Goal: Information Seeking & Learning: Find specific fact

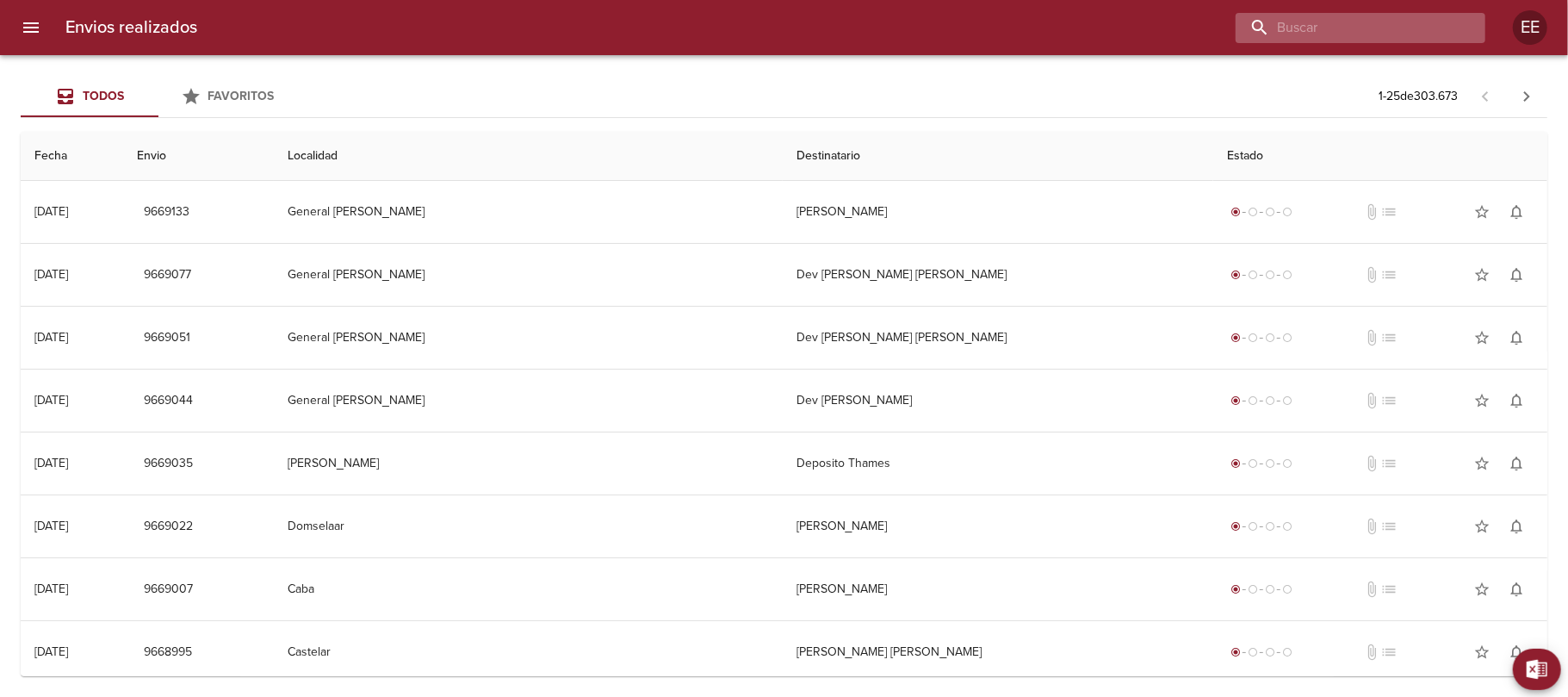
drag, startPoint x: 1399, startPoint y: 17, endPoint x: 1385, endPoint y: 28, distance: 17.8
click at [1399, 15] on input "buscar" at bounding box center [1345, 28] width 220 height 30
click at [1367, 29] on input "buscar" at bounding box center [1345, 28] width 220 height 30
paste input "[PERSON_NAME]"
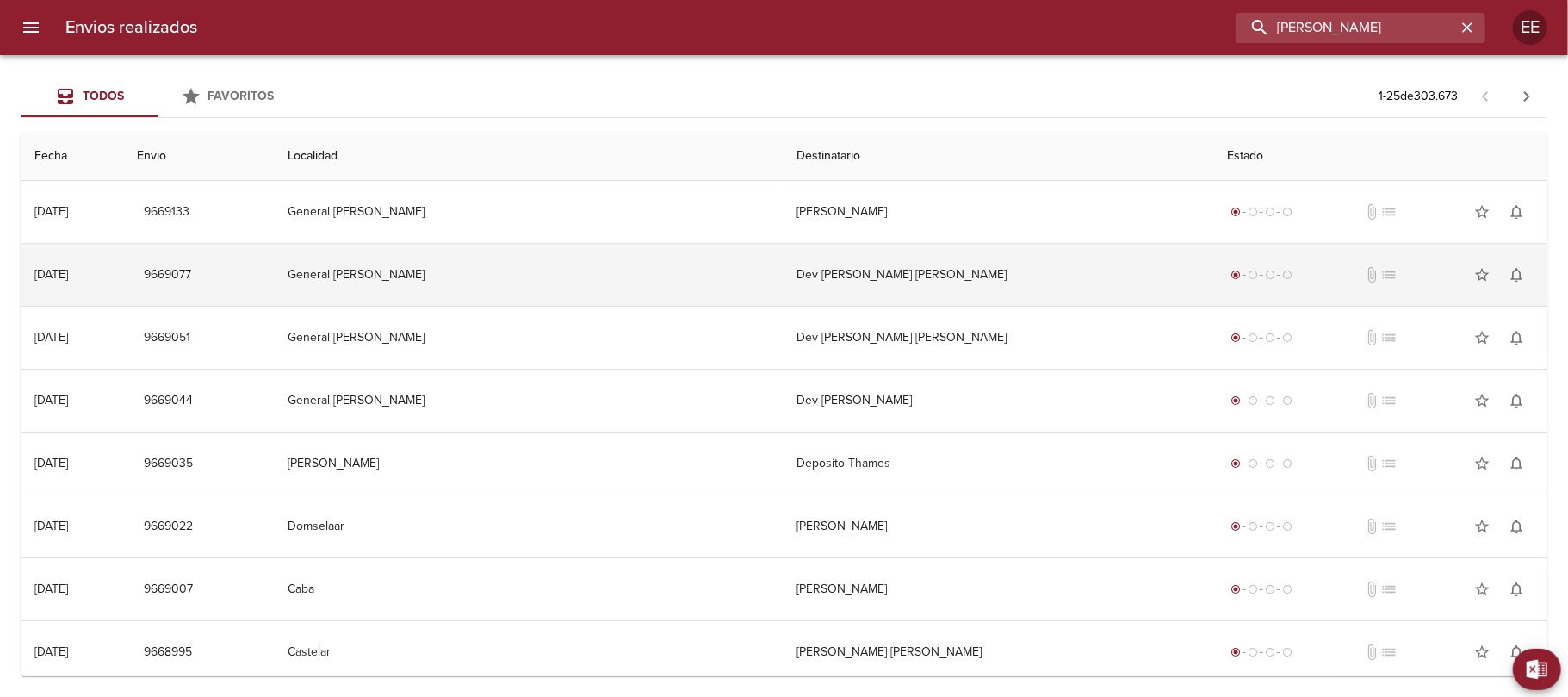
type input "[PERSON_NAME]"
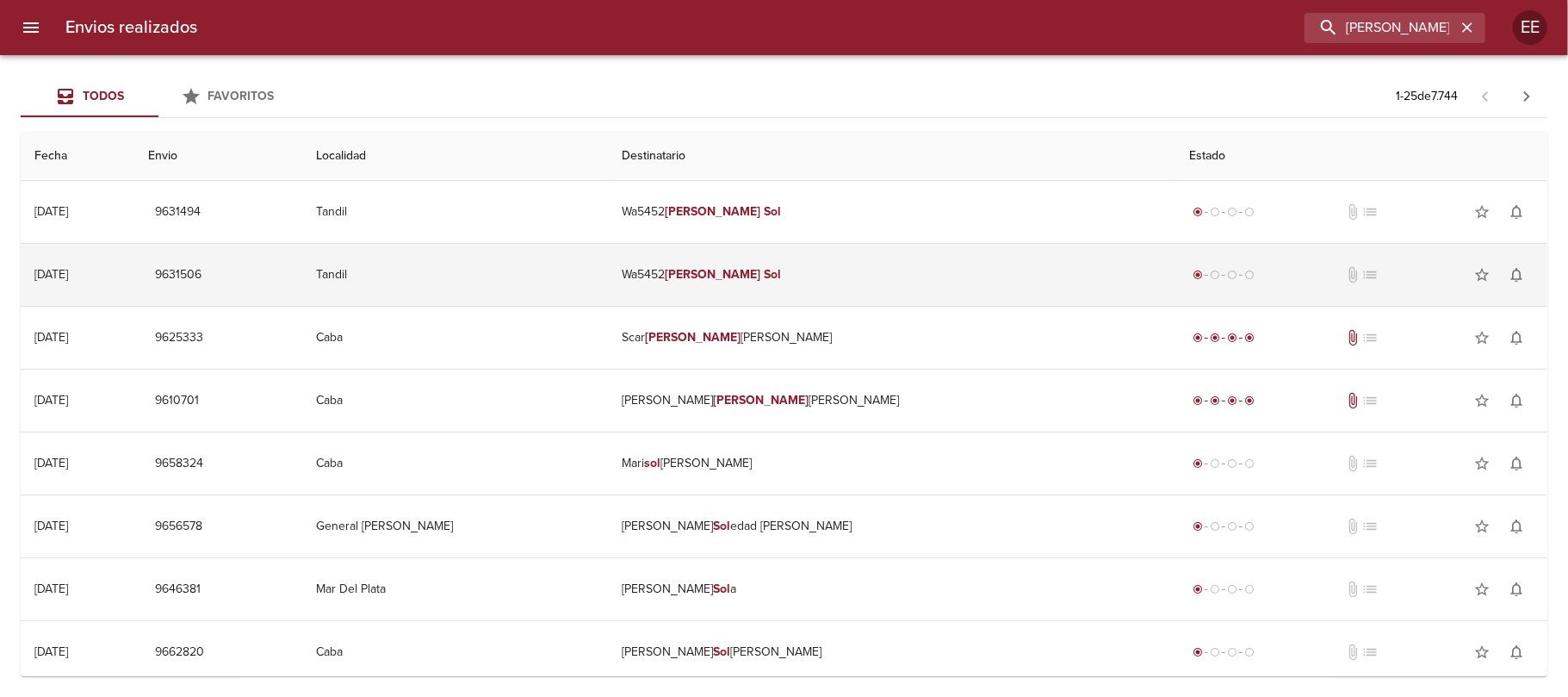
click at [532, 280] on td "Tandil" at bounding box center [455, 275] width 306 height 62
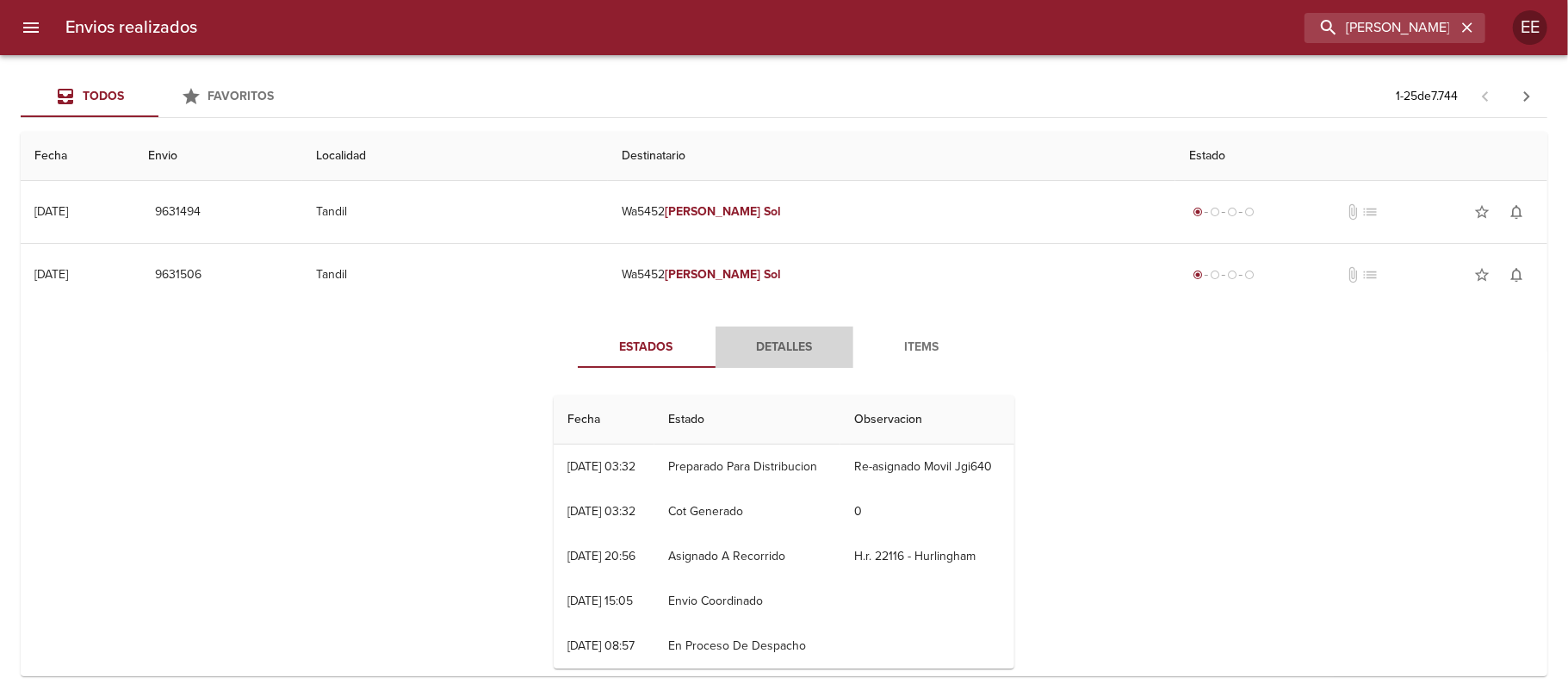
click at [755, 346] on span "Detalles" at bounding box center [784, 348] width 117 height 21
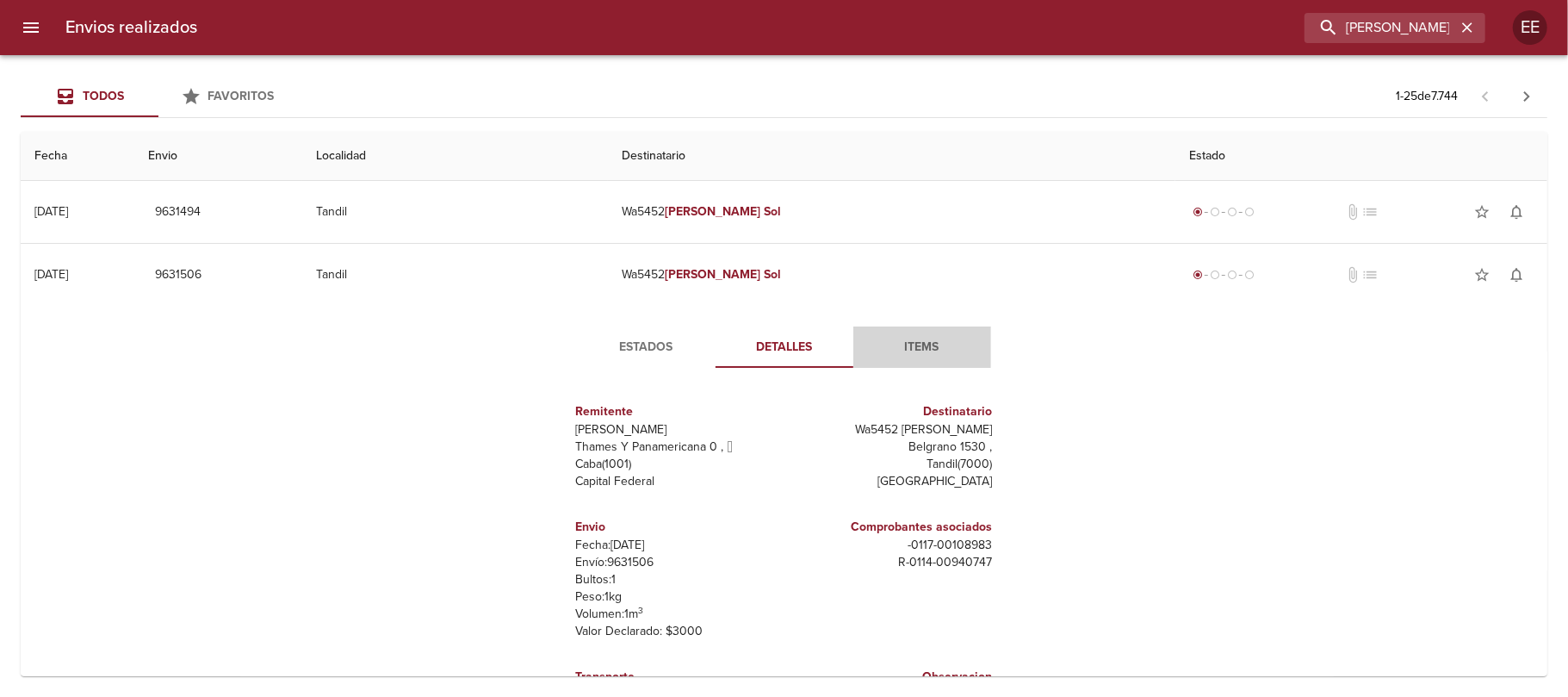
click at [904, 345] on span "Items" at bounding box center [921, 348] width 117 height 21
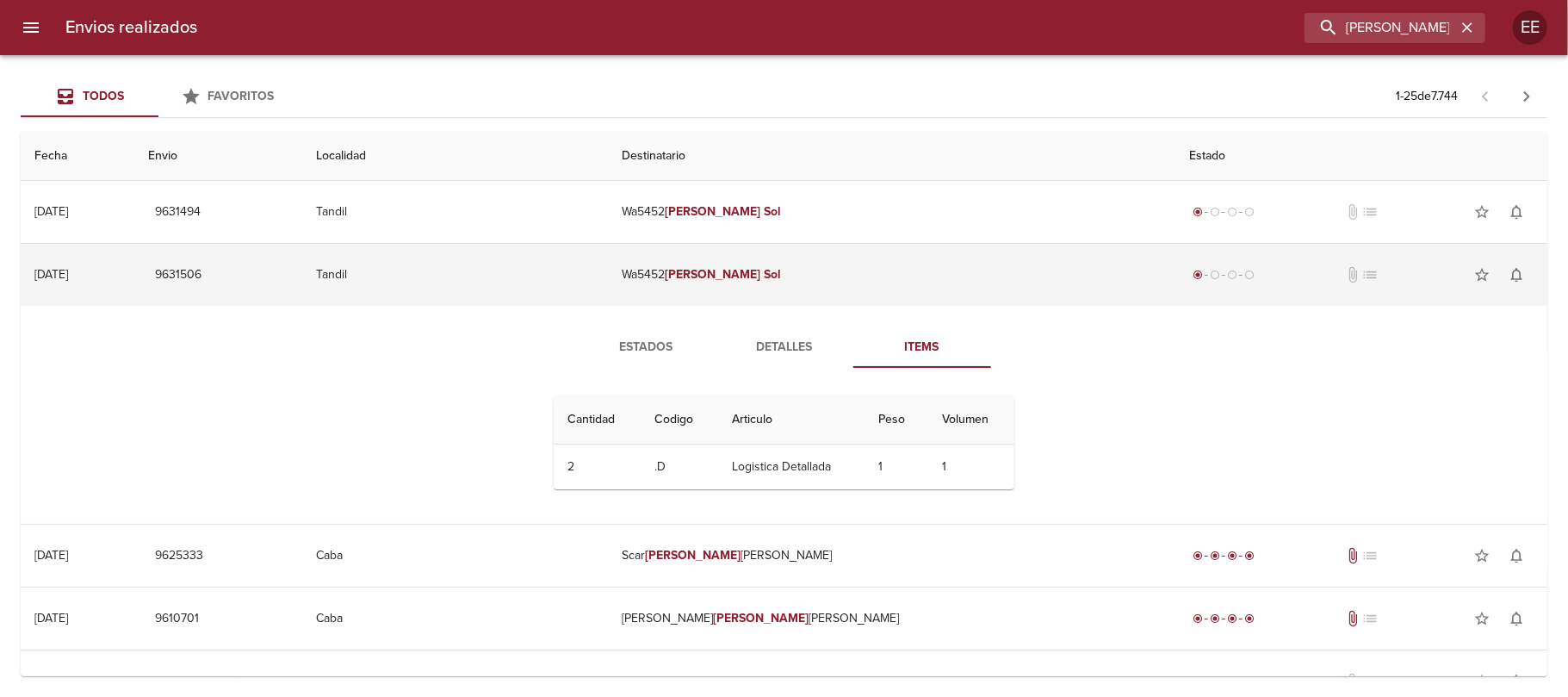
click at [890, 291] on td "Wa5452 [PERSON_NAME]" at bounding box center [892, 275] width 567 height 62
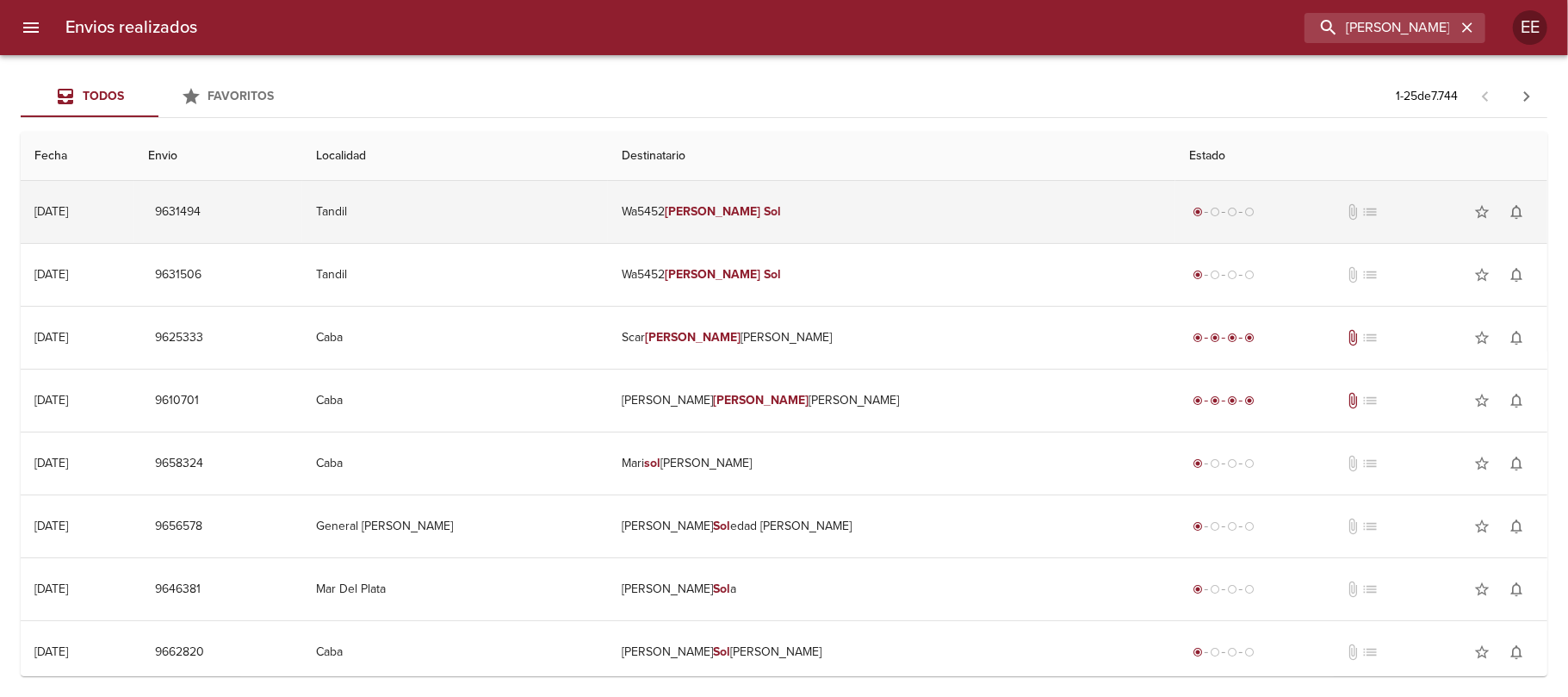
click at [889, 218] on td "Wa5452 [PERSON_NAME]" at bounding box center [892, 212] width 567 height 62
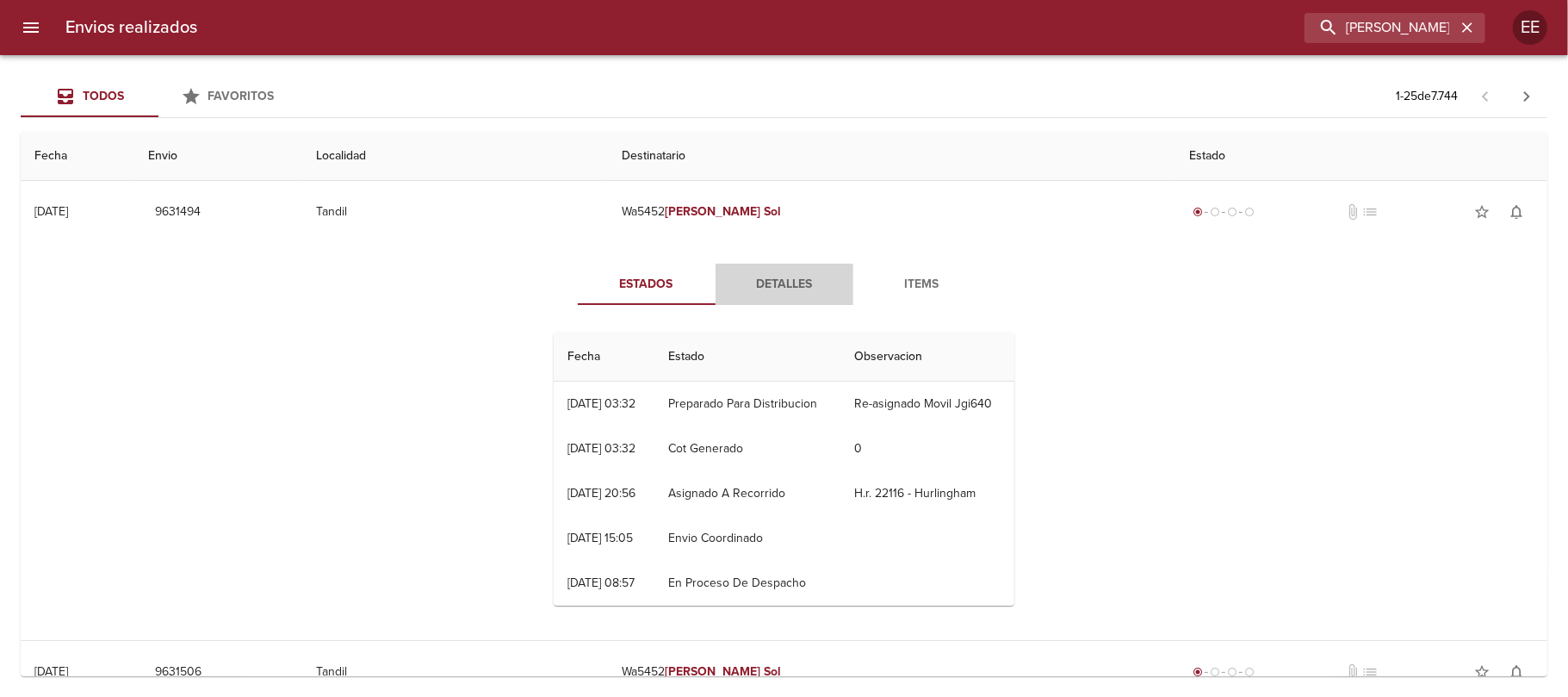
click at [780, 276] on span "Detalles" at bounding box center [784, 285] width 117 height 21
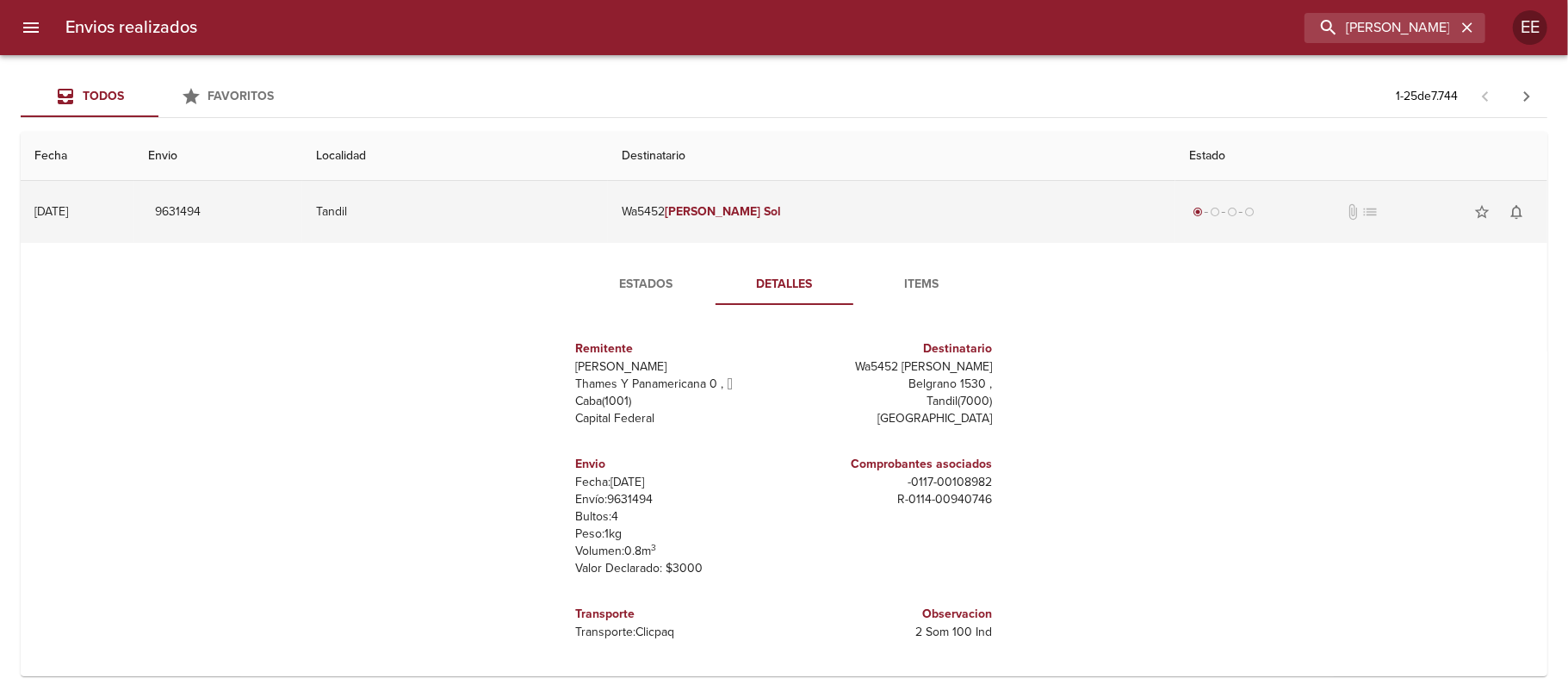
click at [562, 208] on td "Tandil" at bounding box center [455, 212] width 306 height 62
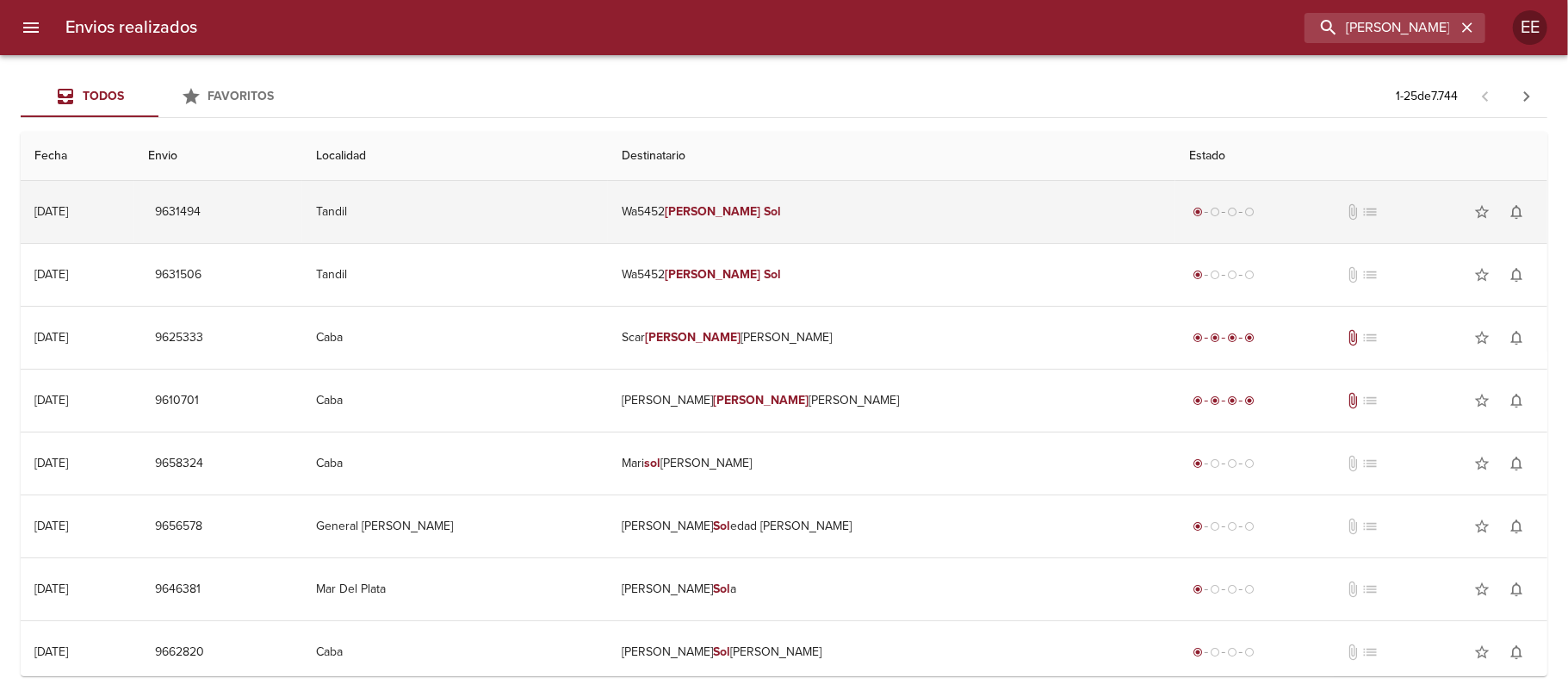
click at [587, 208] on td "Tandil" at bounding box center [455, 212] width 306 height 62
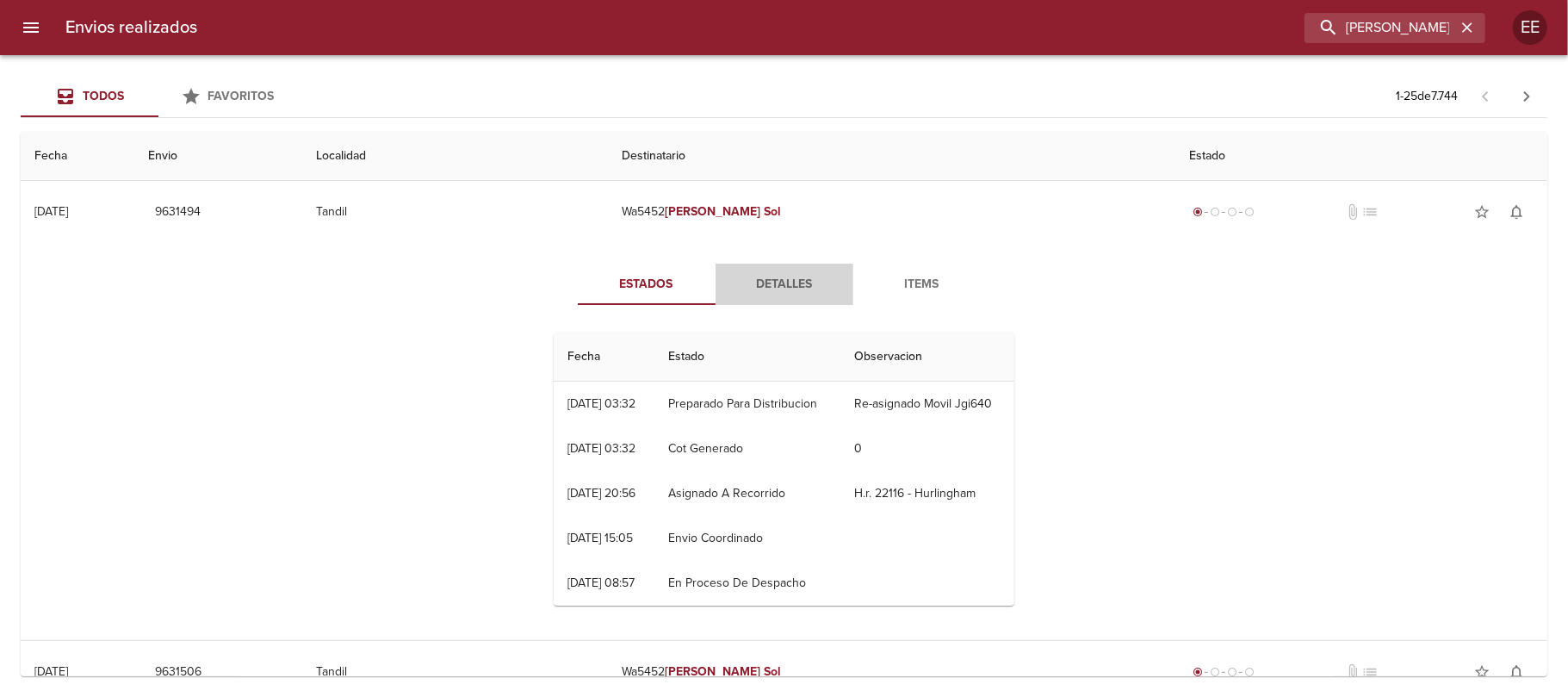
drag, startPoint x: 775, startPoint y: 283, endPoint x: 747, endPoint y: 315, distance: 42.5
click at [776, 283] on span "Detalles" at bounding box center [784, 285] width 117 height 21
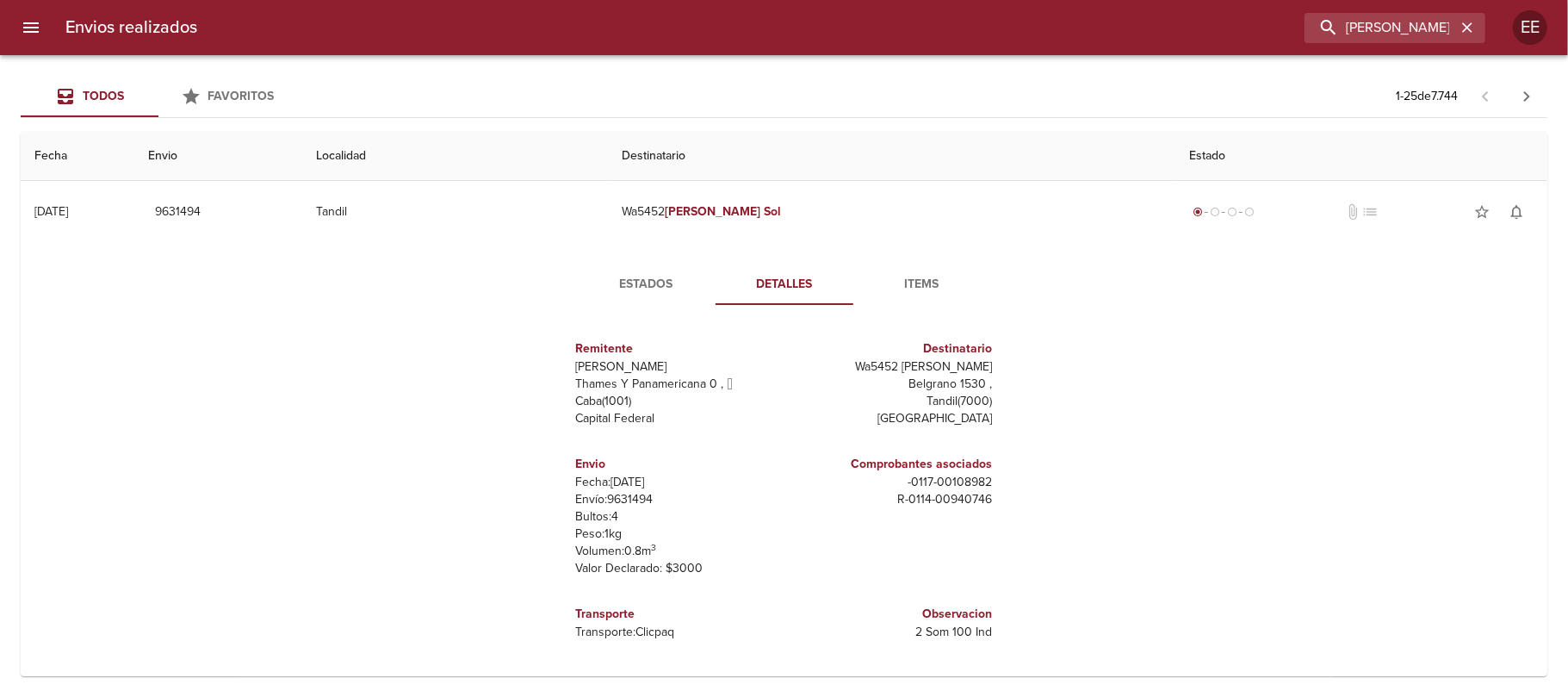
click at [621, 502] on p "Envío: 9631494" at bounding box center [677, 499] width 202 height 17
copy p "9631494"
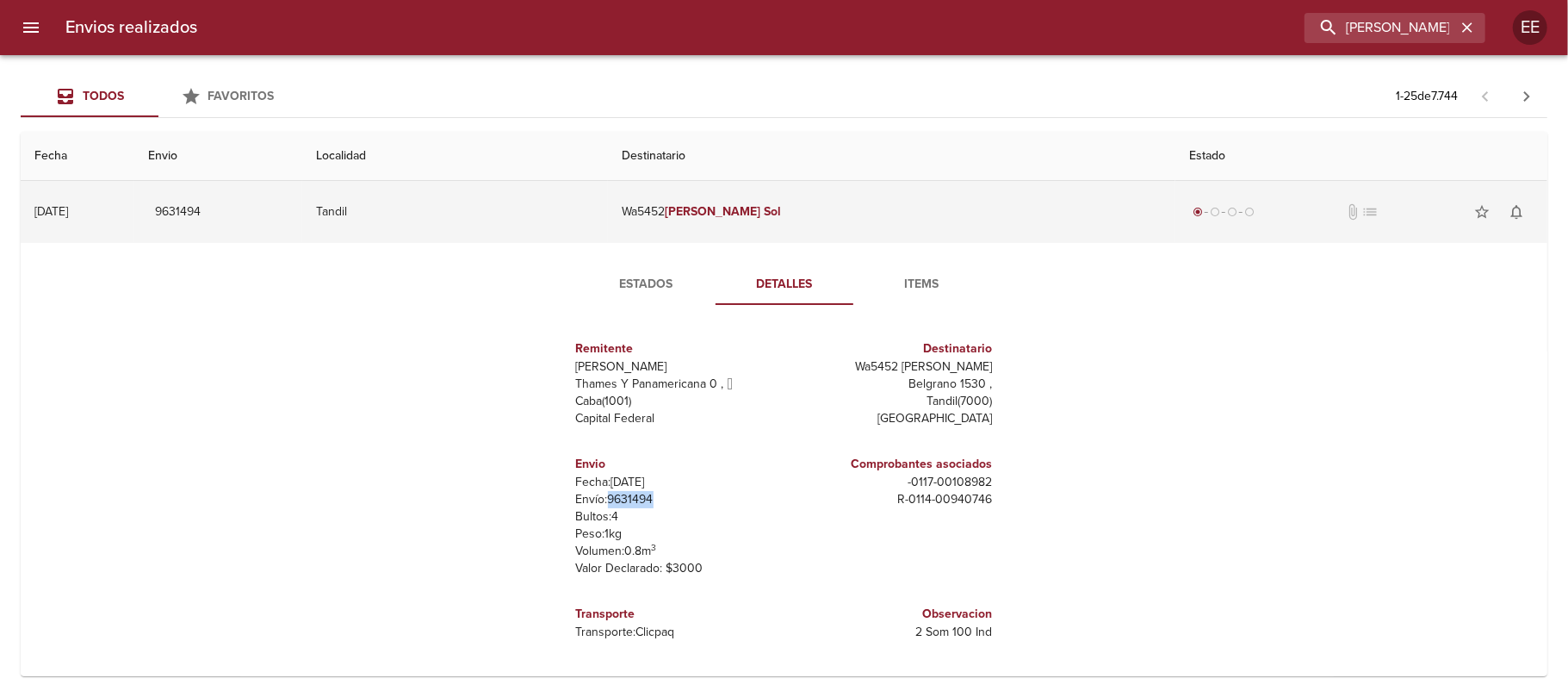
click at [552, 213] on td "Tandil" at bounding box center [455, 212] width 306 height 62
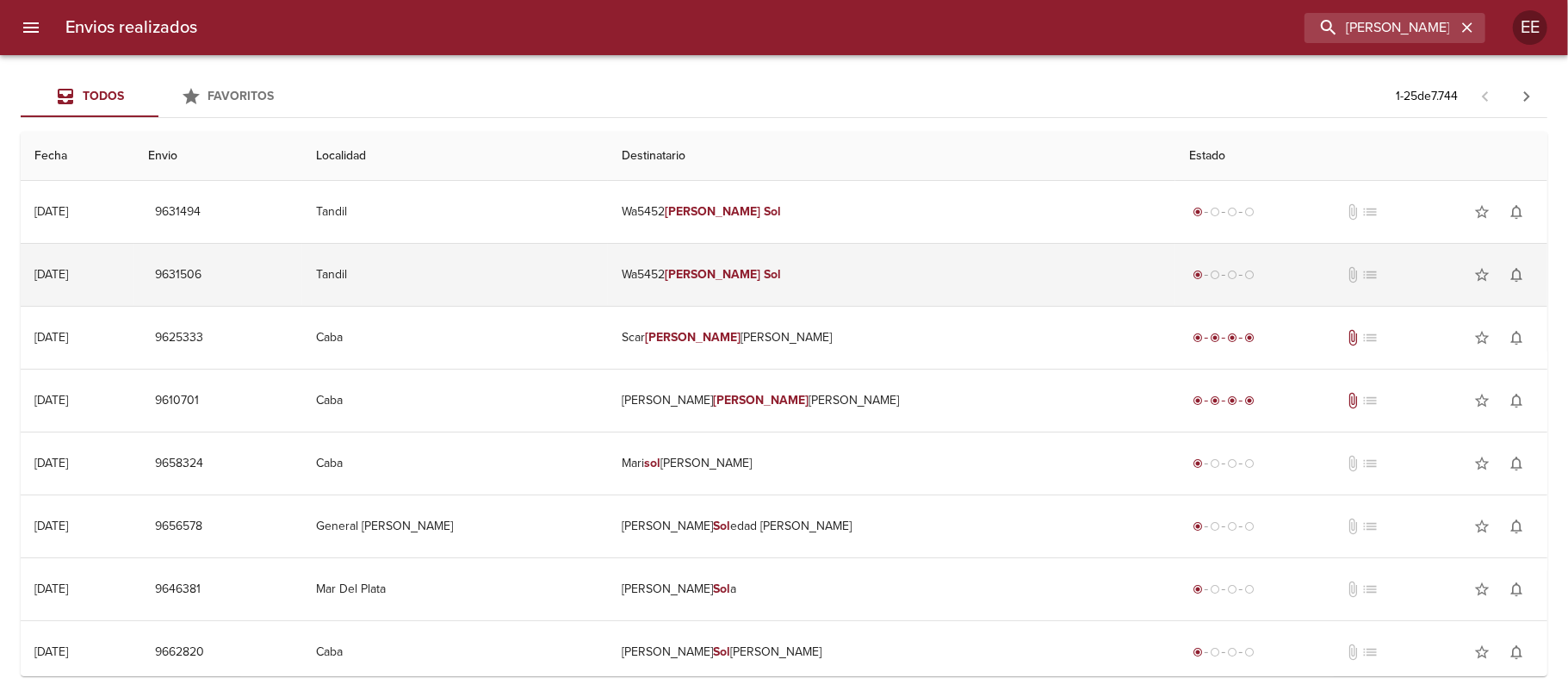
click at [608, 285] on td "Tandil" at bounding box center [455, 275] width 306 height 62
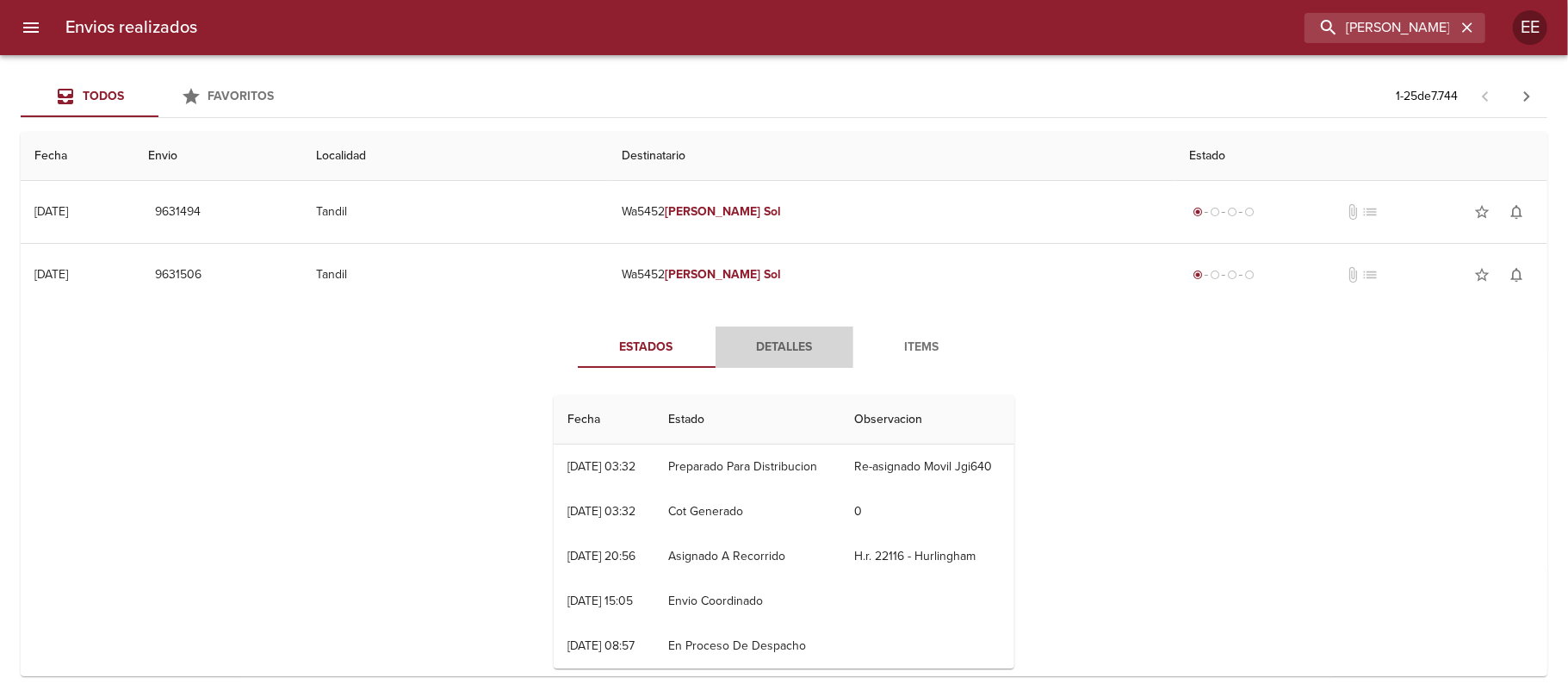
drag, startPoint x: 761, startPoint y: 353, endPoint x: 734, endPoint y: 381, distance: 38.9
click at [762, 353] on span "Detalles" at bounding box center [784, 348] width 117 height 21
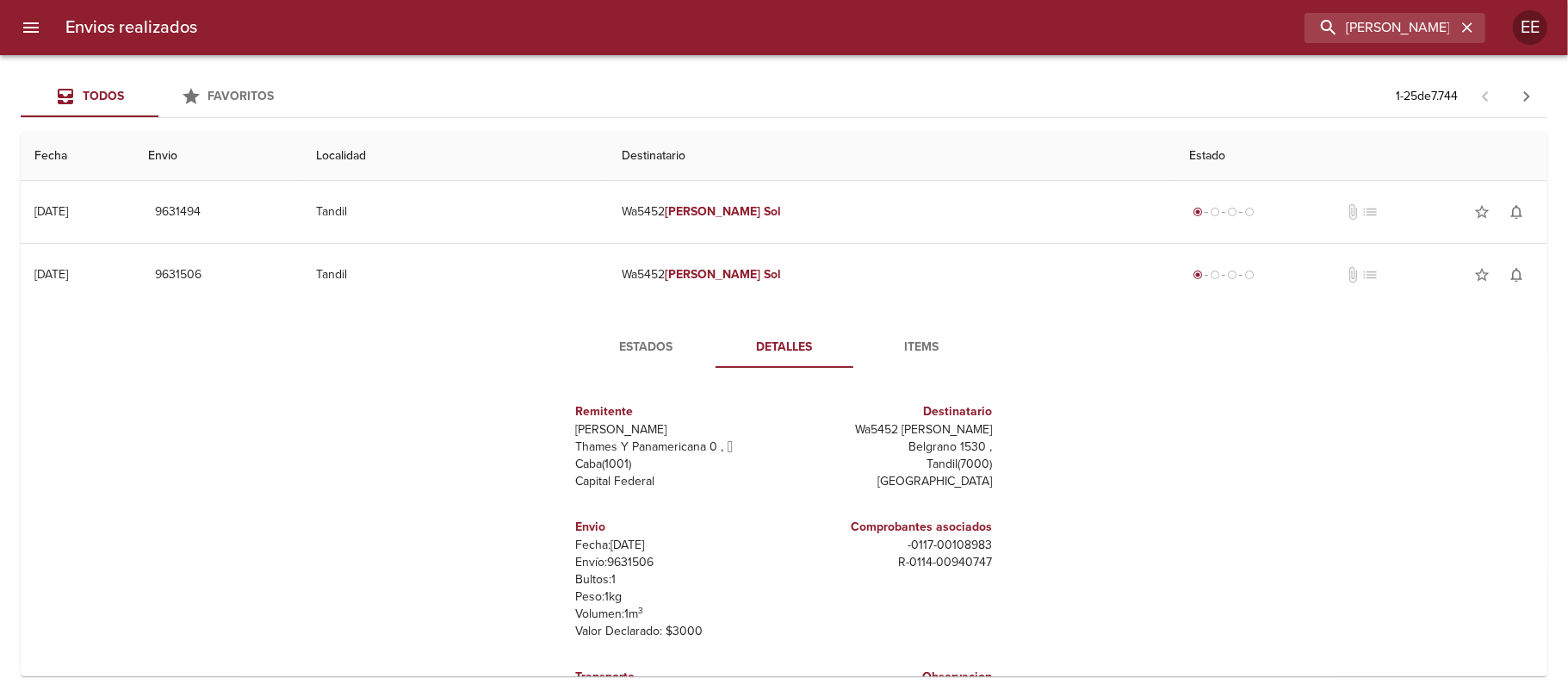
click at [637, 565] on p "Envío: 9631506" at bounding box center [677, 562] width 202 height 17
drag, startPoint x: 637, startPoint y: 565, endPoint x: 734, endPoint y: 387, distance: 202.7
click at [636, 563] on p "Envío: 9631506" at bounding box center [677, 562] width 202 height 17
copy p "9631506"
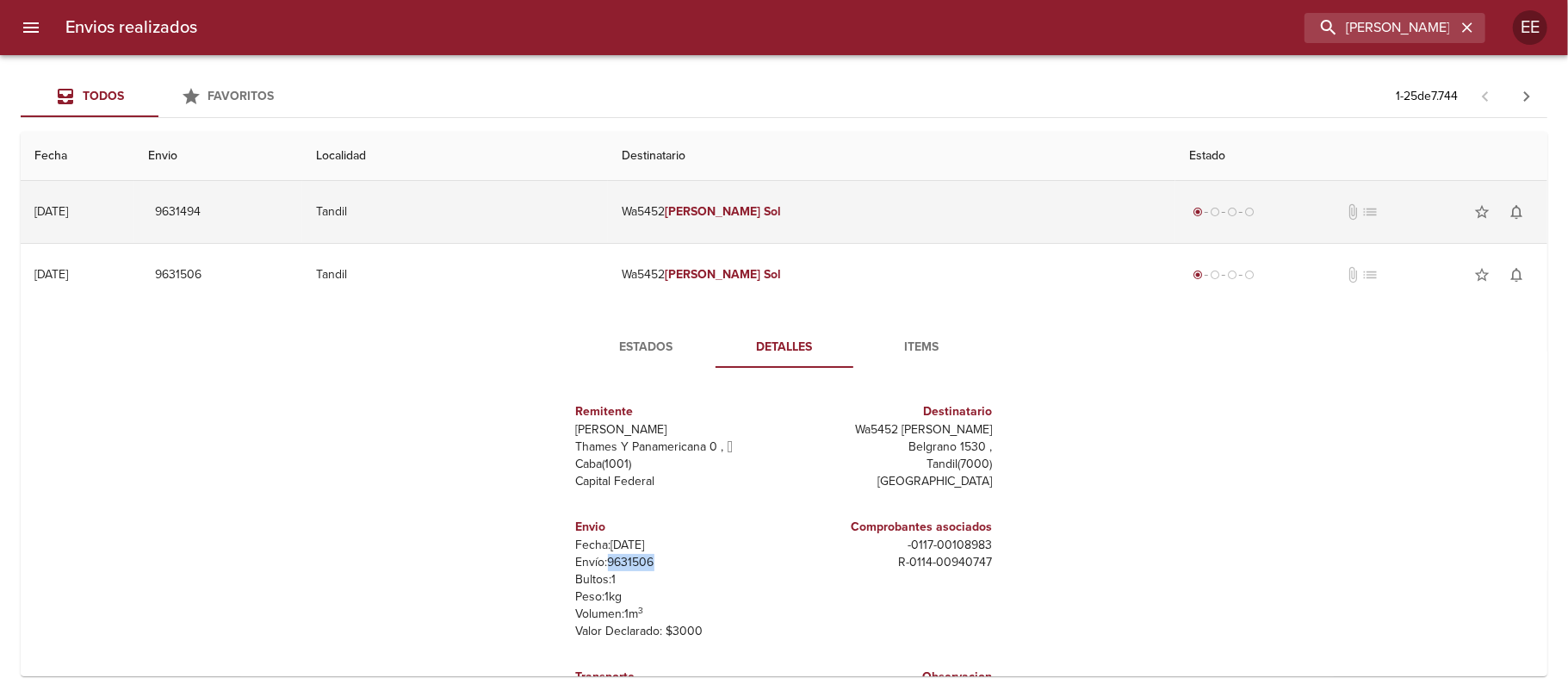
click at [868, 212] on td "Wa5452 [PERSON_NAME]" at bounding box center [892, 212] width 567 height 62
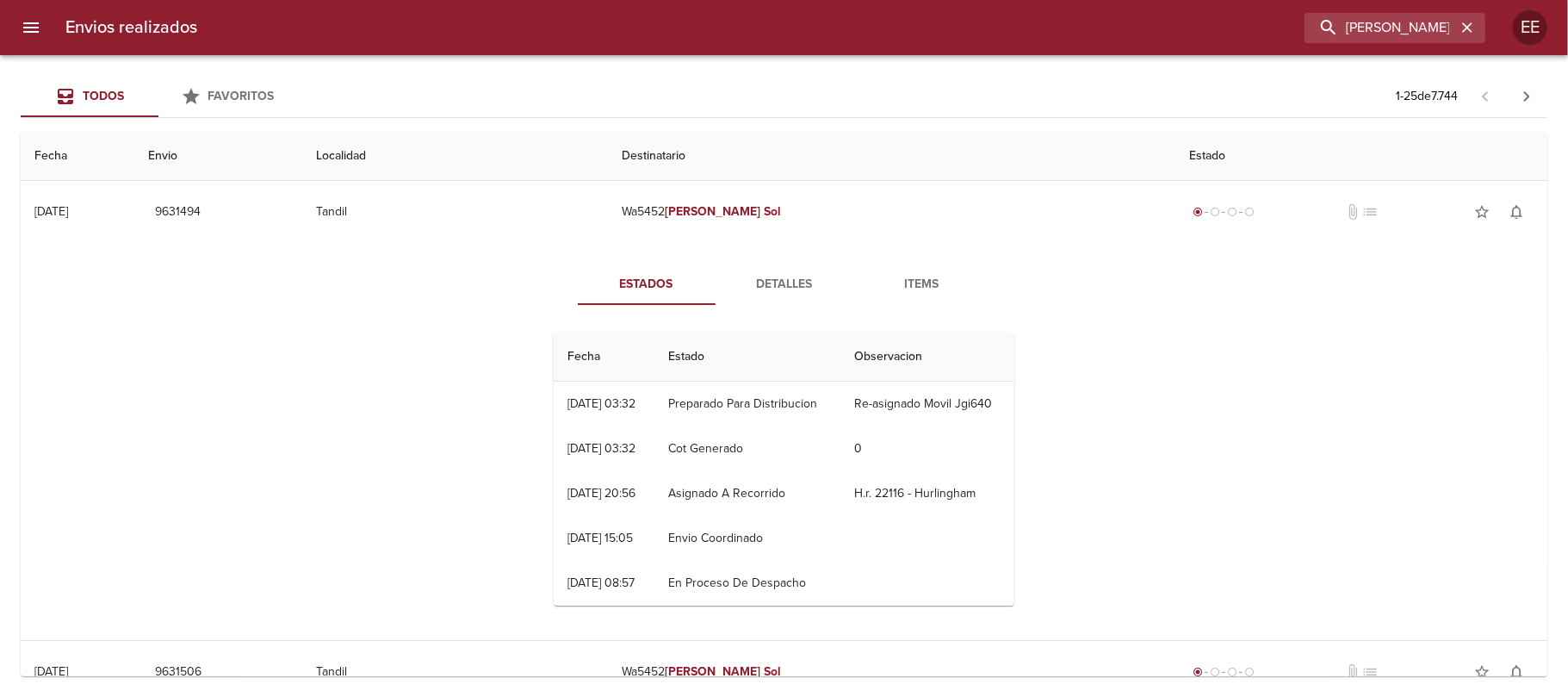
click at [753, 284] on span "Detalles" at bounding box center [784, 285] width 117 height 21
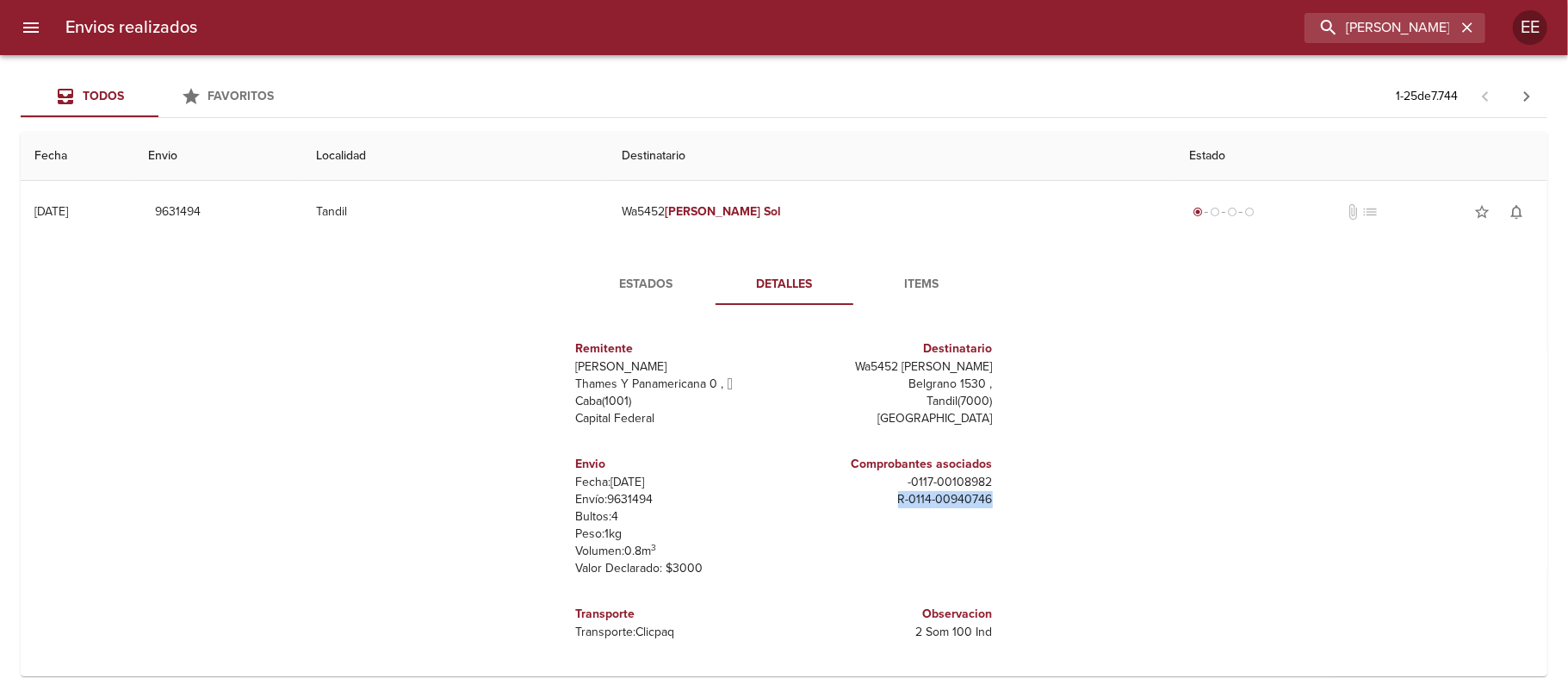
drag, startPoint x: 888, startPoint y: 501, endPoint x: 1001, endPoint y: 365, distance: 176.8
click at [999, 498] on div "Remitente Wamaro [PERSON_NAME] Y Panamericana 0 ,   Caba ( 1001 ) Capital Feder…" at bounding box center [784, 490] width 475 height 343
copy p "R - 0114 - 00940746"
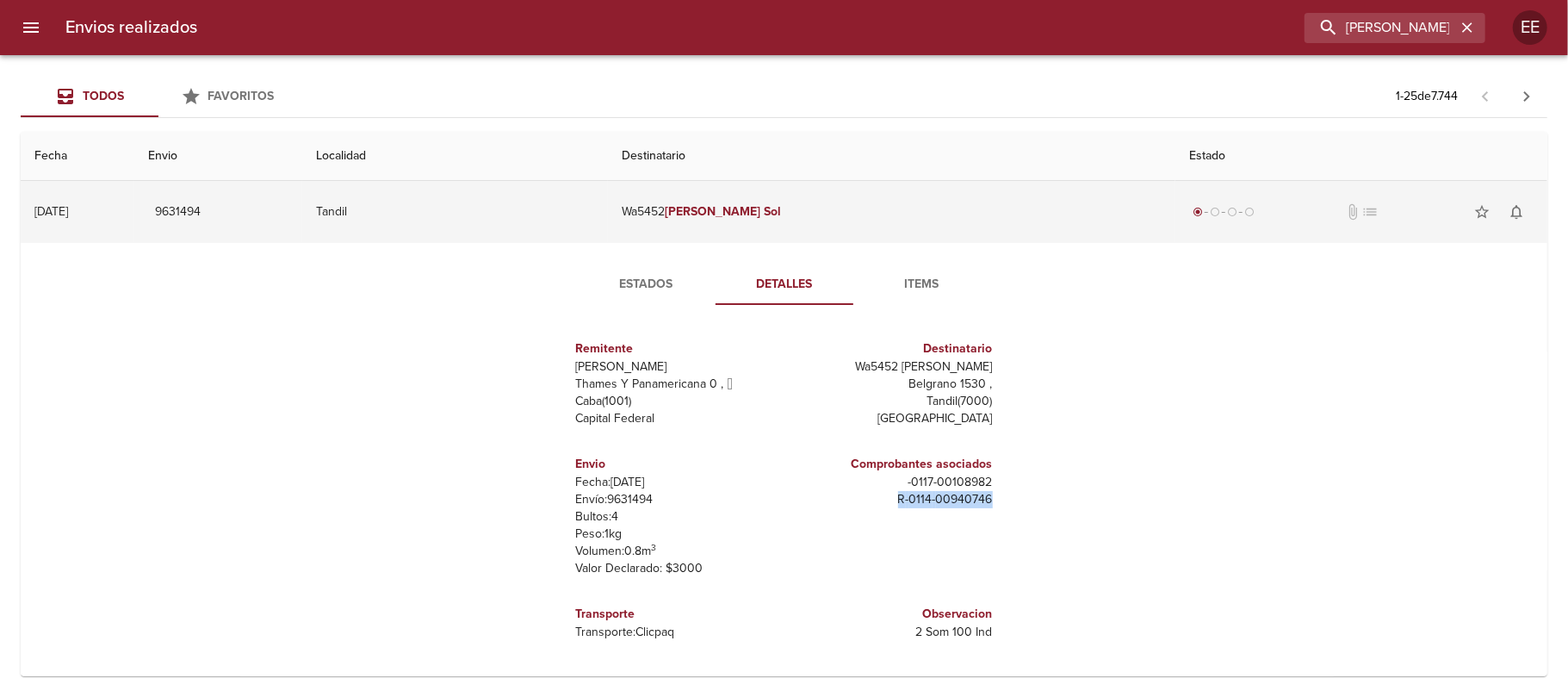
click at [586, 209] on td "Tandil" at bounding box center [455, 212] width 306 height 62
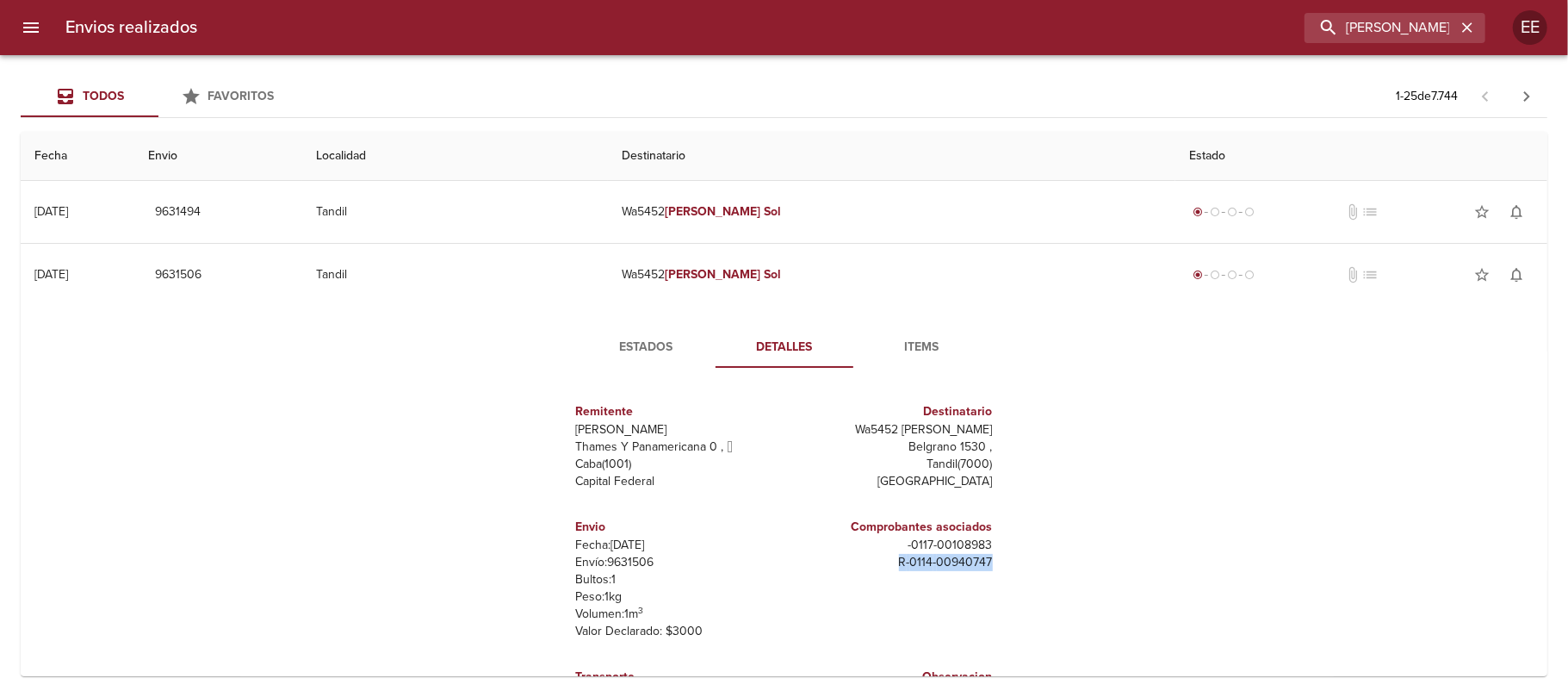
drag, startPoint x: 892, startPoint y: 563, endPoint x: 1017, endPoint y: 562, distance: 125.0
click at [1017, 562] on div "Estados Detalles Items Remitente Wamaro [PERSON_NAME] Y Panamericana 0 ,   Caba…" at bounding box center [785, 526] width 499 height 398
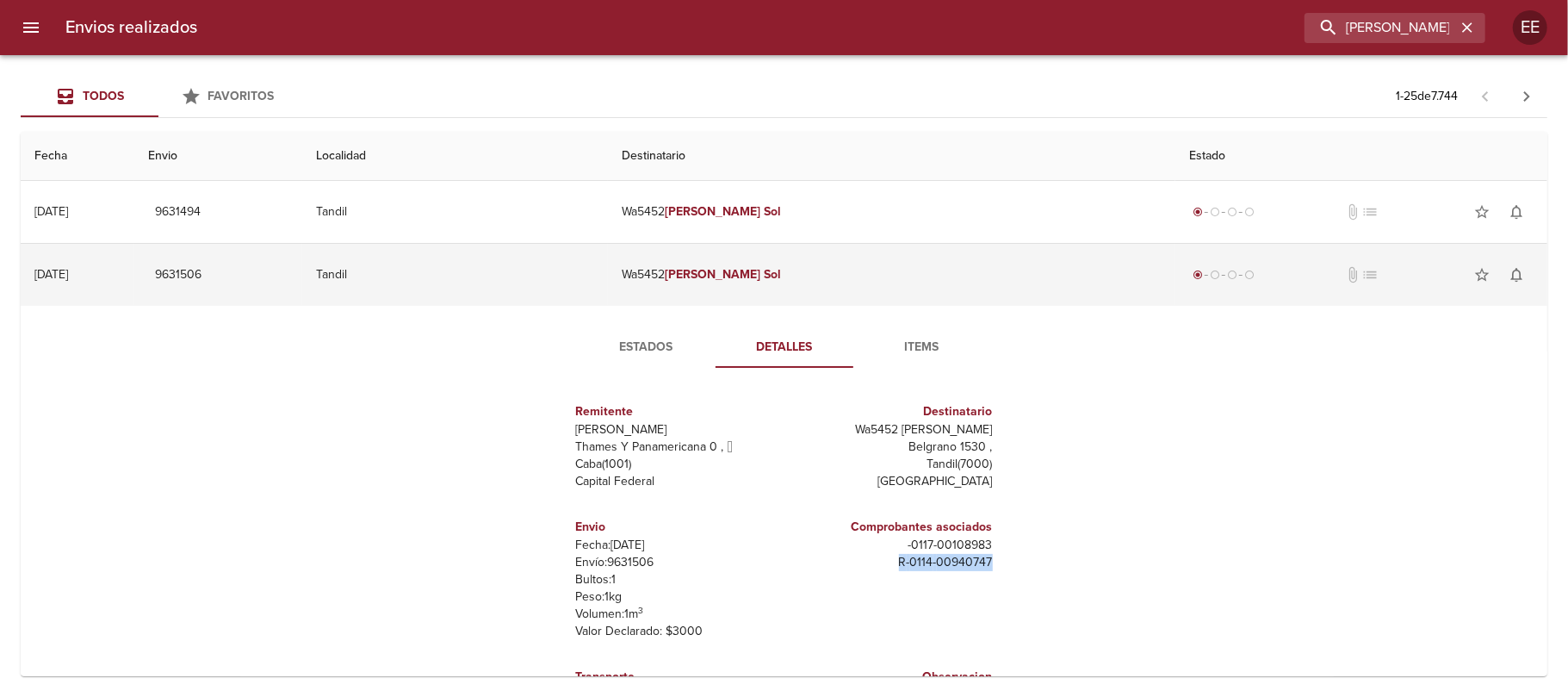
copy p "R - 0114 - 00940747"
